Goal: Use online tool/utility: Utilize a website feature to perform a specific function

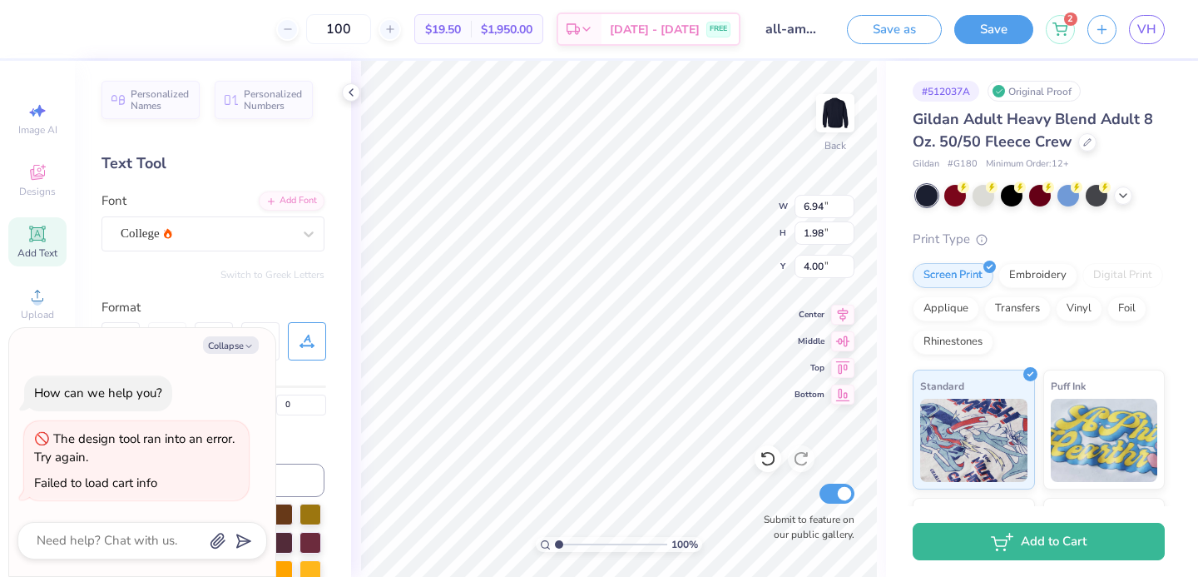
type textarea "x"
type input "3.93"
type textarea "x"
type input "3.99"
type textarea "x"
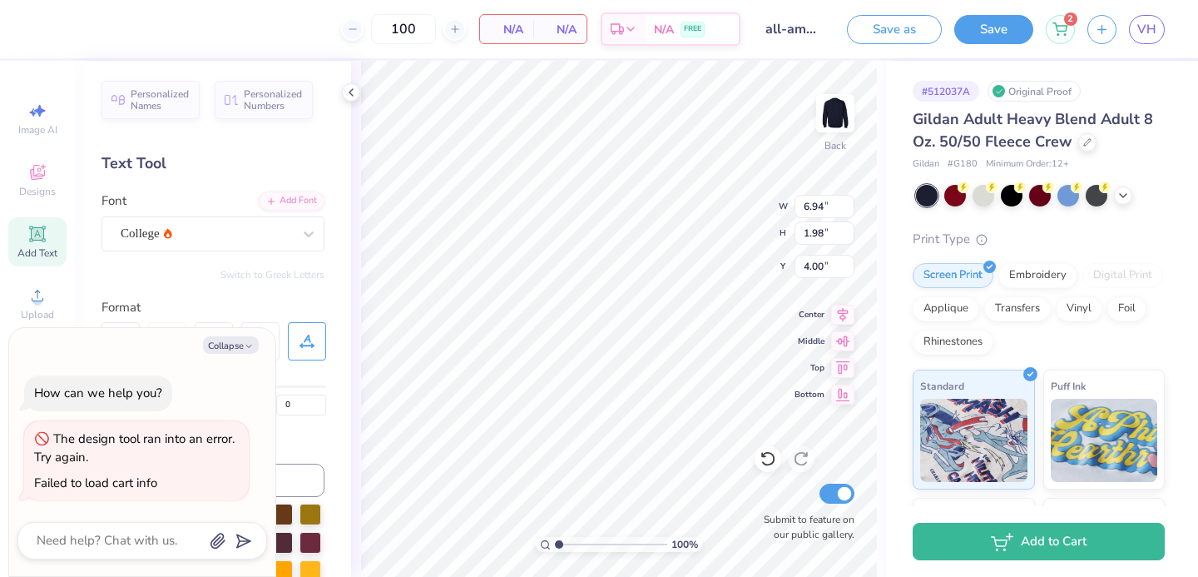
type input "7.36"
type input "2.10"
type textarea "x"
type input "3.89"
type textarea "x"
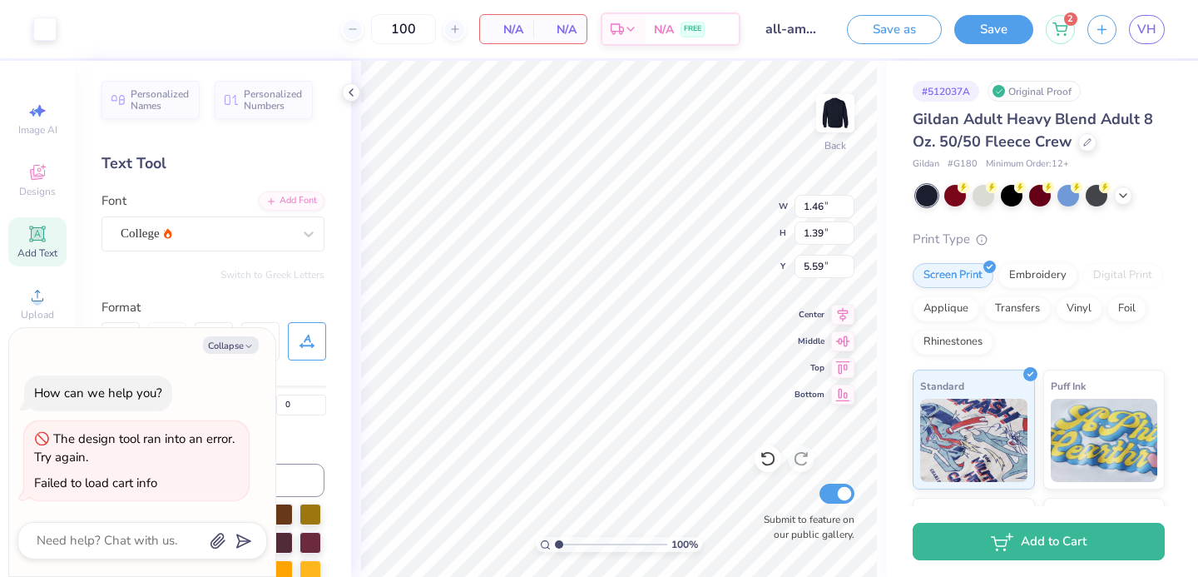
type input "5.30"
click at [765, 452] on icon at bounding box center [768, 458] width 17 height 17
click at [762, 450] on icon at bounding box center [768, 458] width 17 height 17
click at [761, 455] on icon at bounding box center [768, 458] width 17 height 17
click at [761, 459] on icon at bounding box center [768, 458] width 17 height 17
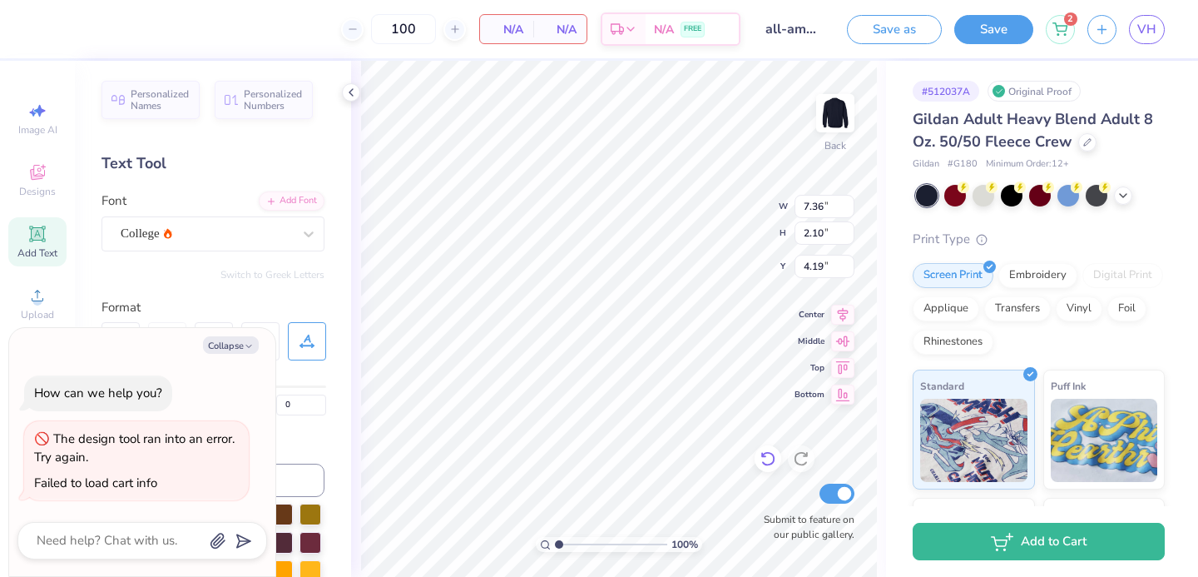
type textarea "x"
type input "4.00"
type textarea "x"
type input "3.76"
type textarea "x"
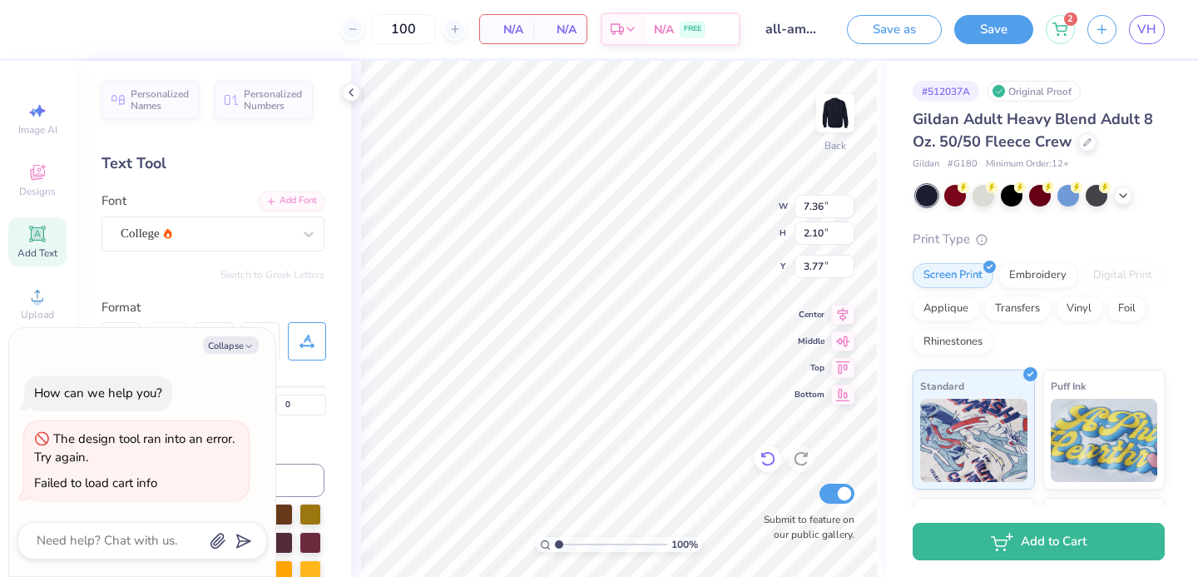
type input "3.78"
type textarea "x"
type textarea "PHISIG"
type textarea "x"
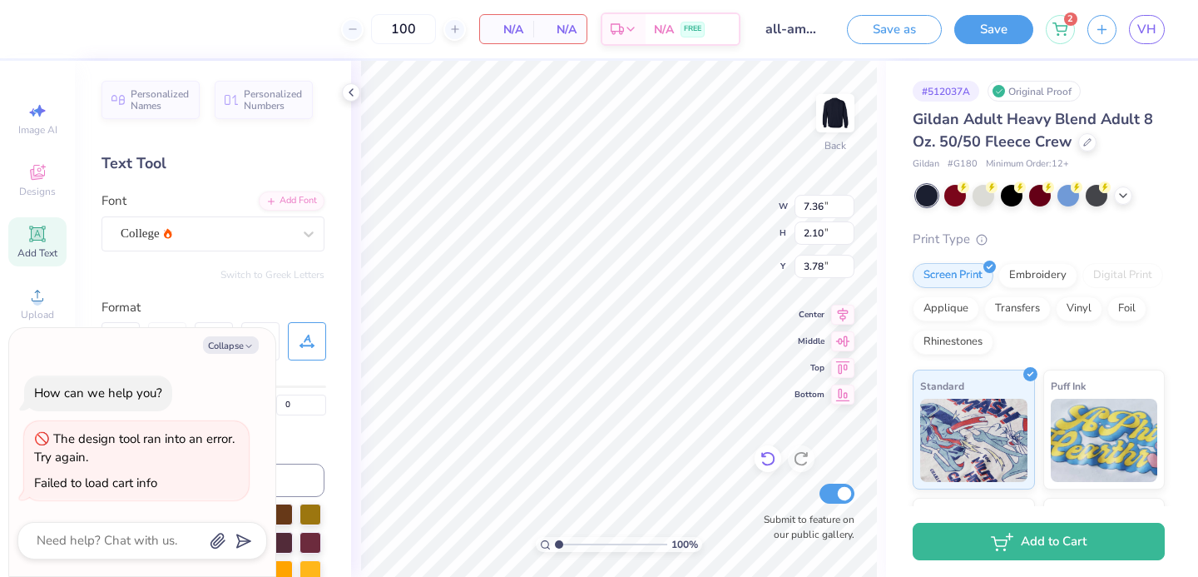
type textarea "PHI SIG"
click at [191, 239] on div "College" at bounding box center [206, 233] width 175 height 26
type textarea "x"
type input "college"
type textarea "x"
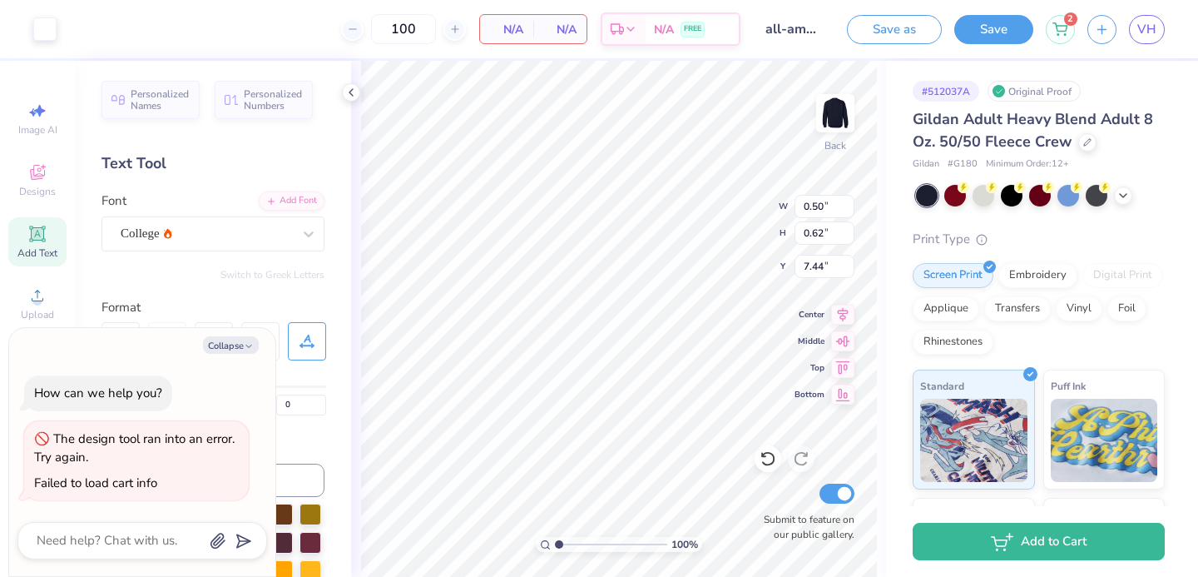
type input "7.36"
type input "2.10"
type input "3.78"
click at [128, 229] on div "College" at bounding box center [206, 233] width 175 height 26
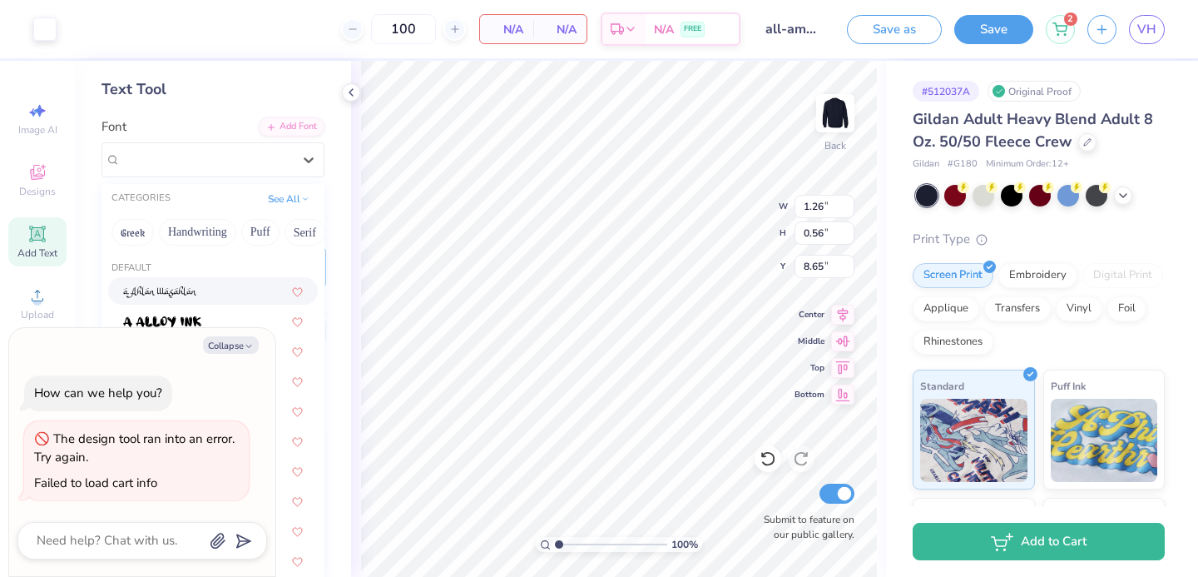
scroll to position [18, 0]
click at [152, 308] on img at bounding box center [162, 304] width 78 height 12
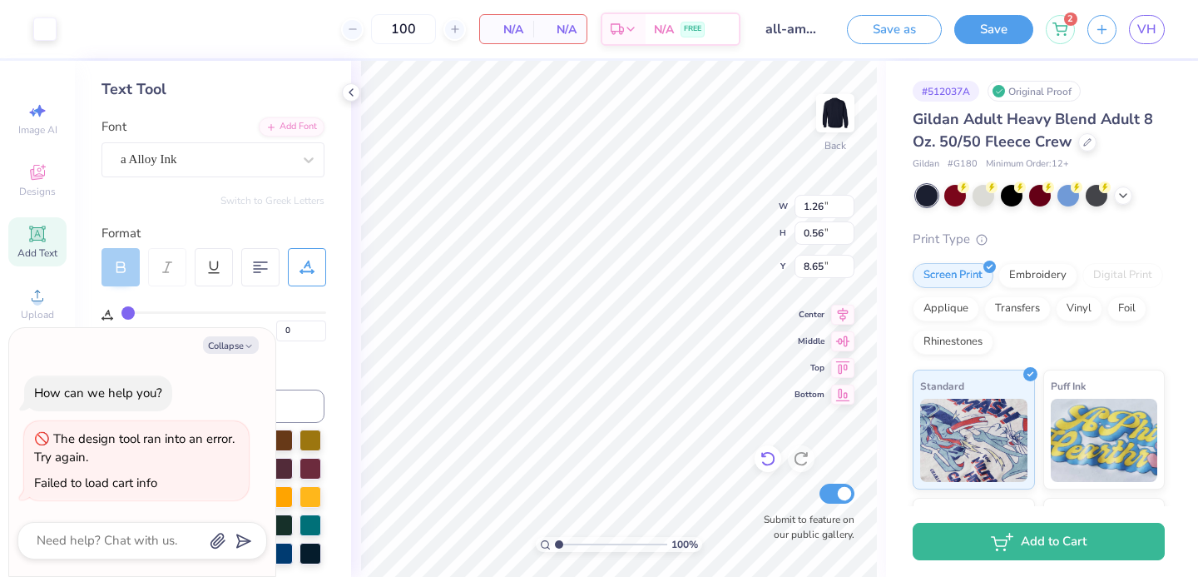
click at [758, 466] on div at bounding box center [768, 458] width 27 height 27
type textarea "x"
type input "3.90"
type textarea "x"
type input "7.89"
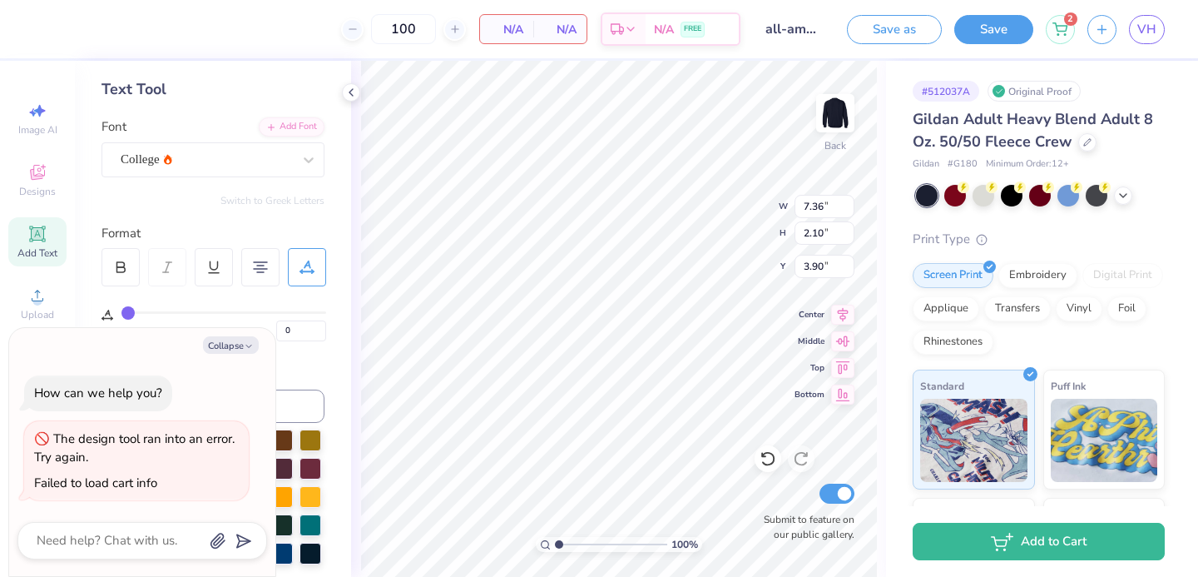
type input "2.25"
type input "3.75"
type textarea "x"
type input "4.04"
click at [775, 463] on icon at bounding box center [768, 458] width 17 height 17
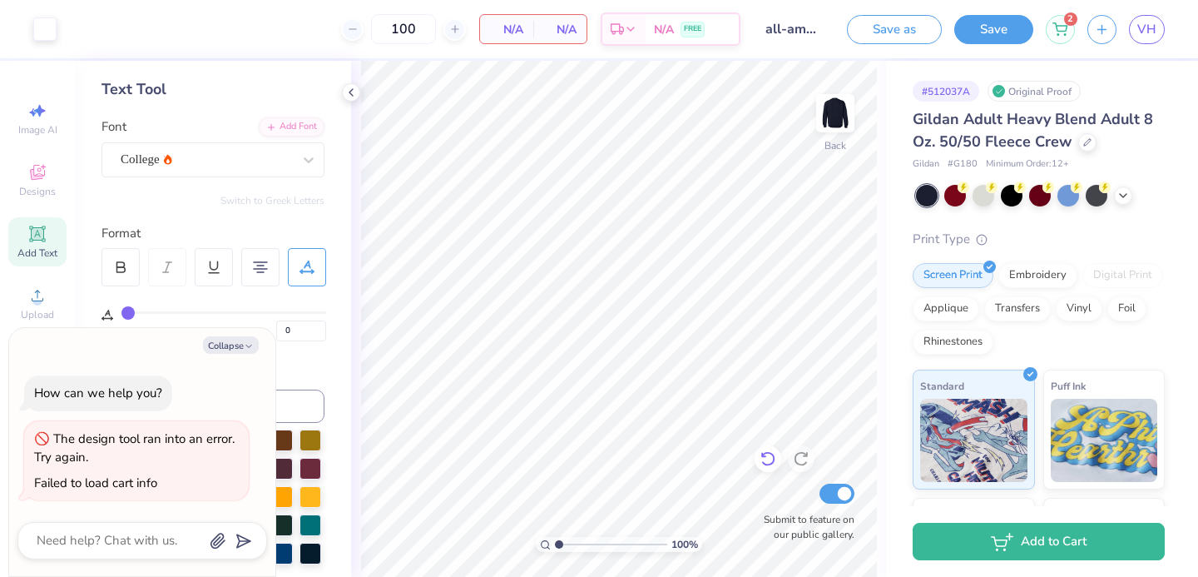
click at [774, 463] on icon at bounding box center [768, 458] width 17 height 17
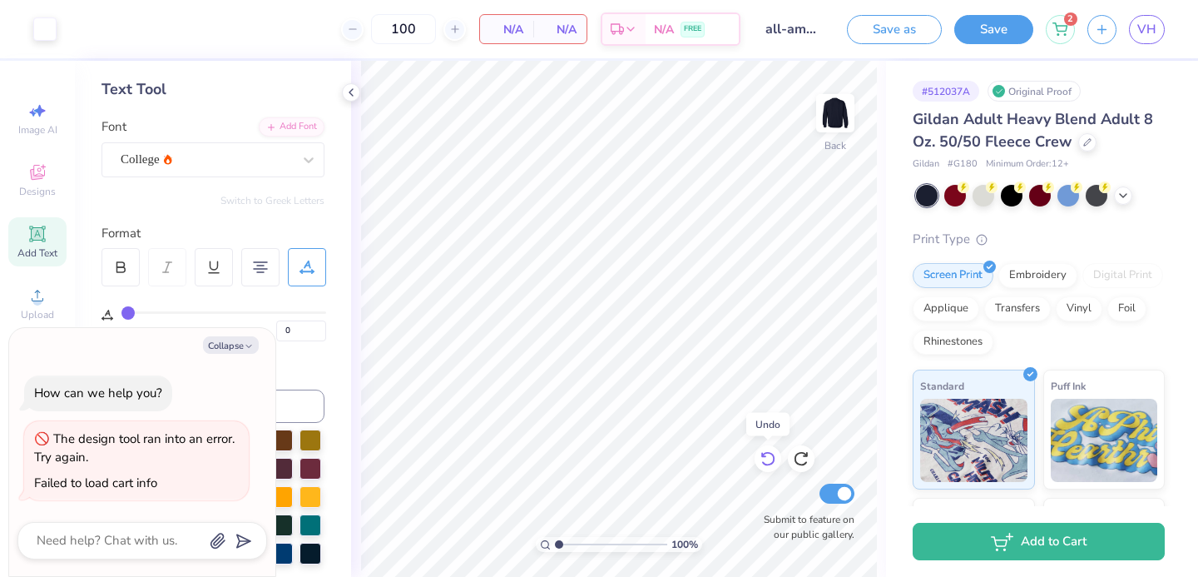
click at [774, 463] on icon at bounding box center [768, 458] width 17 height 17
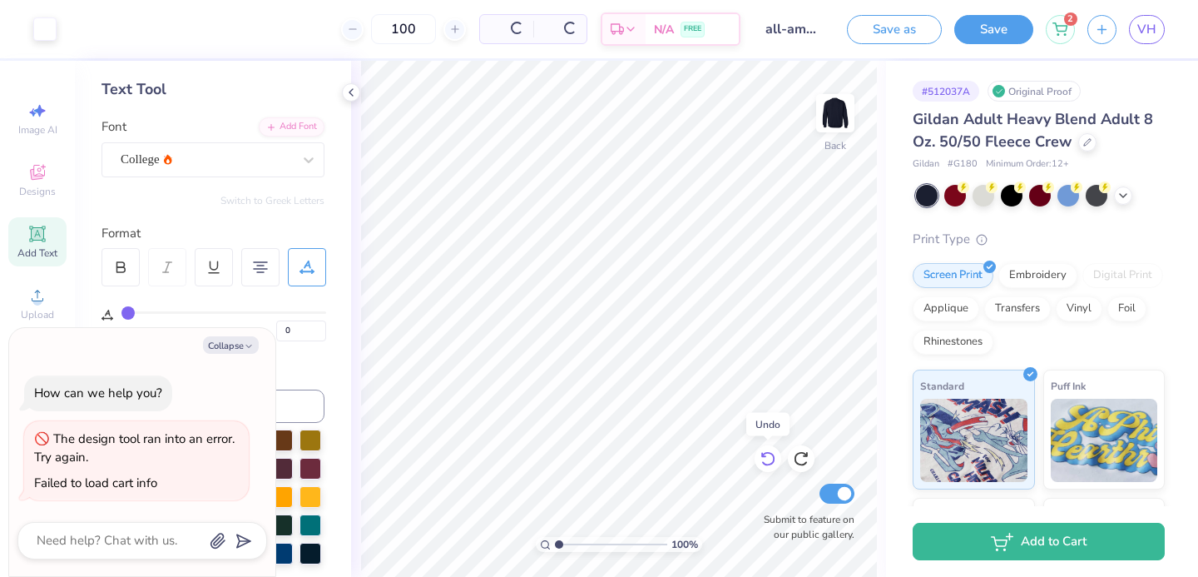
click at [774, 463] on icon at bounding box center [768, 458] width 17 height 17
click at [764, 467] on icon at bounding box center [768, 458] width 17 height 17
click at [763, 467] on div at bounding box center [768, 458] width 27 height 27
click at [764, 466] on icon at bounding box center [768, 458] width 17 height 17
click at [764, 465] on icon at bounding box center [768, 458] width 17 height 17
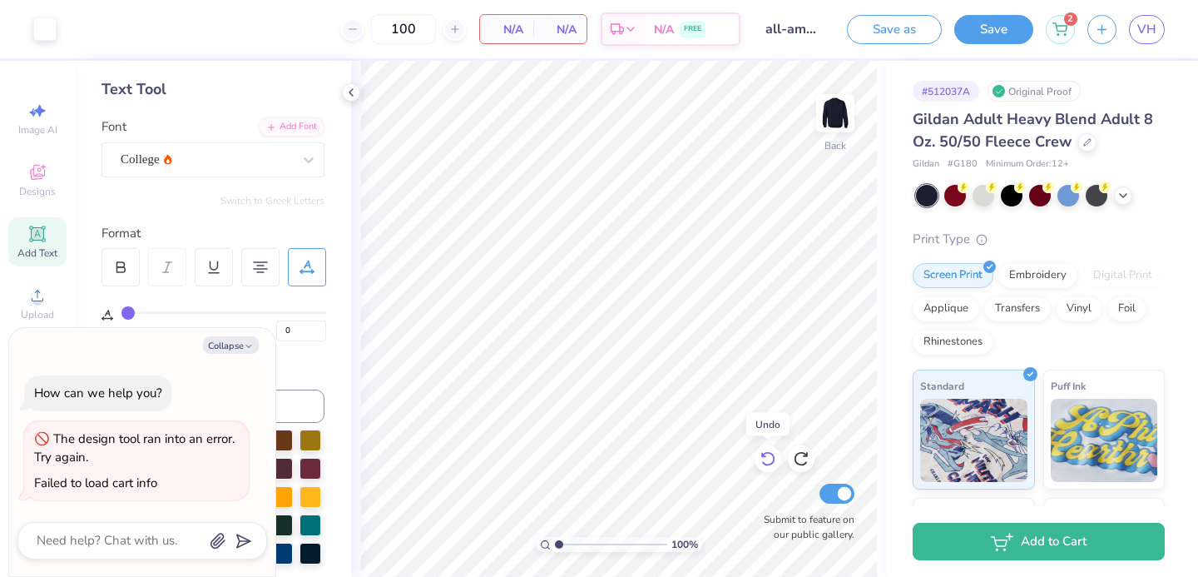
click at [764, 465] on icon at bounding box center [768, 458] width 17 height 17
click at [799, 453] on icon at bounding box center [801, 459] width 14 height 15
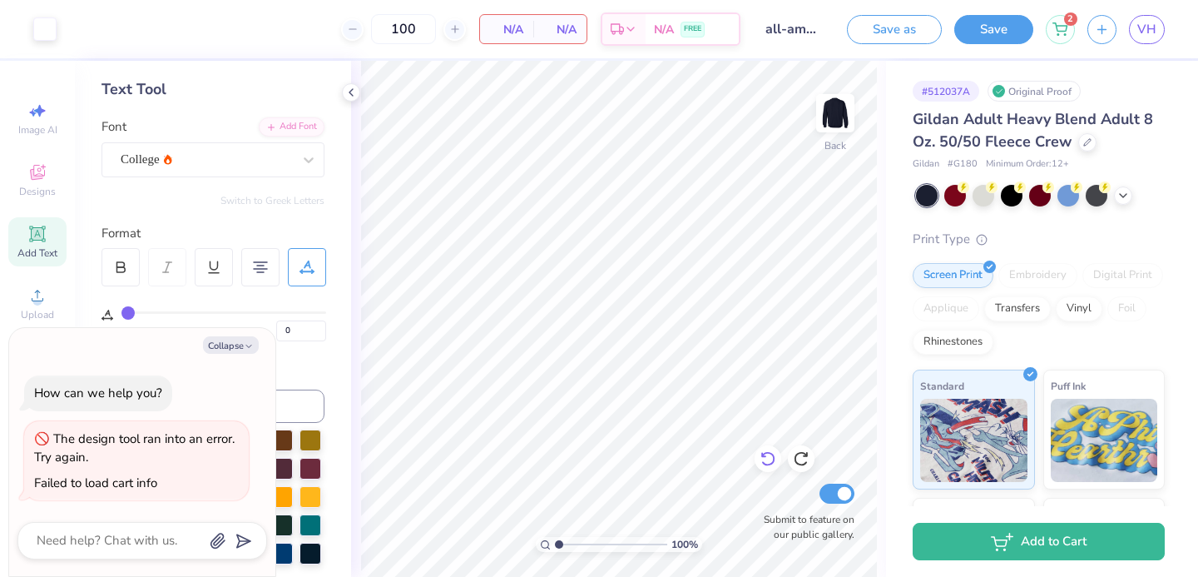
click at [759, 457] on div at bounding box center [768, 458] width 27 height 27
click at [798, 457] on icon at bounding box center [801, 458] width 17 height 17
click at [799, 457] on icon at bounding box center [801, 458] width 17 height 17
click at [795, 466] on icon at bounding box center [801, 458] width 17 height 17
click at [765, 468] on div at bounding box center [768, 458] width 27 height 27
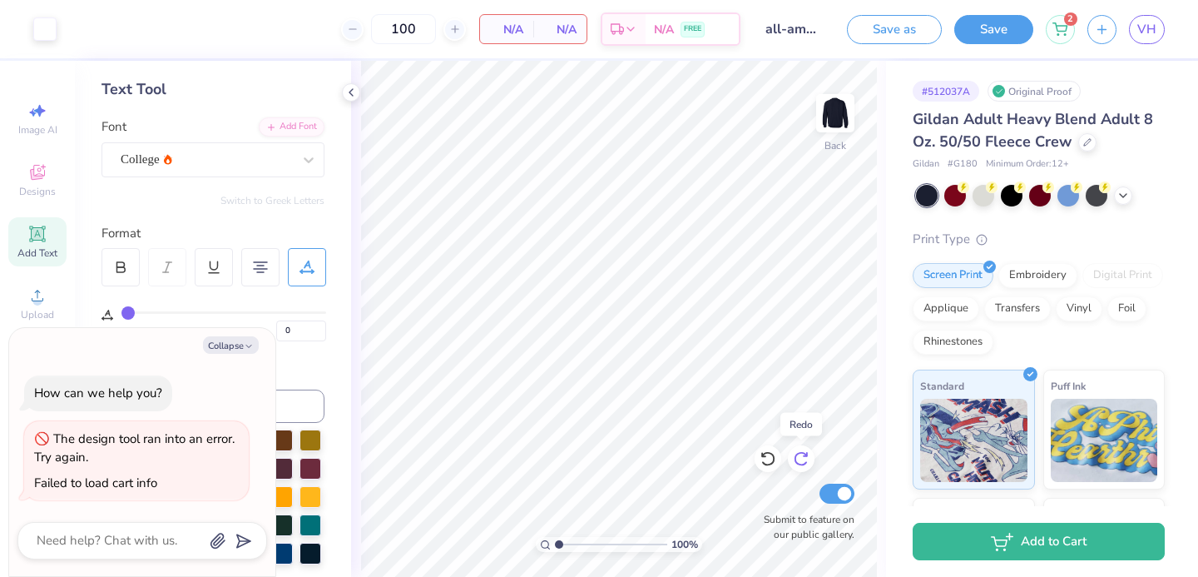
click at [797, 465] on icon at bounding box center [801, 458] width 17 height 17
click at [769, 463] on icon at bounding box center [768, 458] width 17 height 17
click at [800, 463] on icon at bounding box center [801, 458] width 17 height 17
click at [799, 463] on icon at bounding box center [801, 459] width 14 height 15
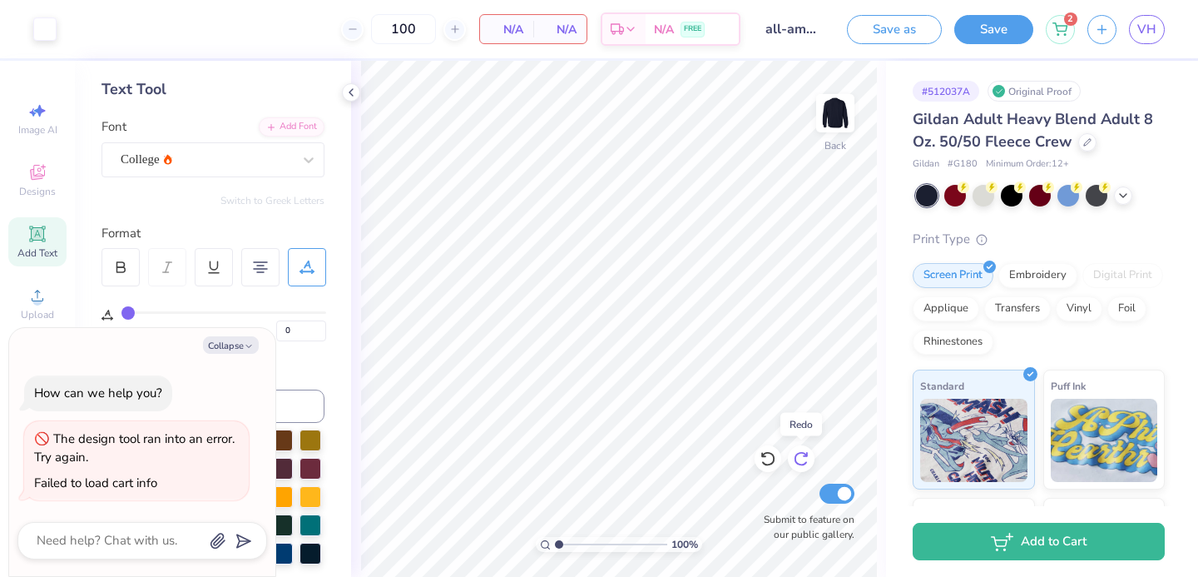
click at [799, 464] on icon at bounding box center [801, 459] width 14 height 15
click at [796, 465] on icon at bounding box center [801, 458] width 17 height 17
click at [763, 460] on icon at bounding box center [768, 458] width 17 height 17
click at [998, 28] on button "Save" at bounding box center [993, 26] width 79 height 29
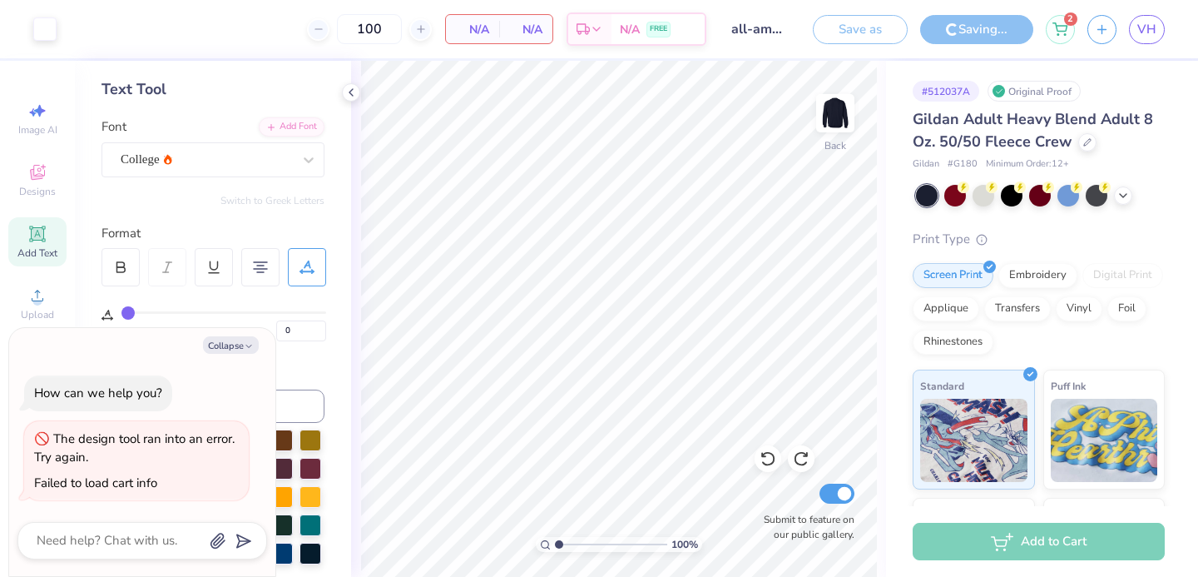
type textarea "x"
